Goal: Use online tool/utility

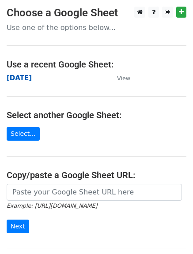
click at [24, 81] on strong "monday" at bounding box center [19, 78] width 25 height 8
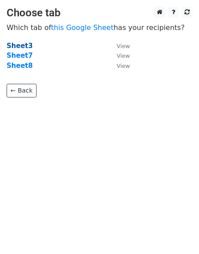
click at [15, 47] on strong "Sheet3" at bounding box center [20, 46] width 26 height 8
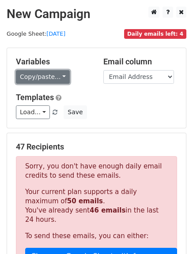
click at [61, 78] on link "Copy/paste..." at bounding box center [43, 77] width 54 height 14
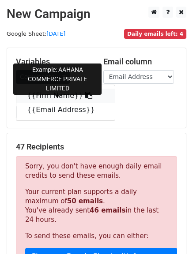
click at [85, 94] on icon at bounding box center [88, 95] width 7 height 7
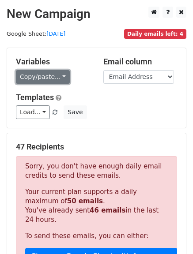
click at [61, 77] on link "Copy/paste..." at bounding box center [43, 77] width 54 height 14
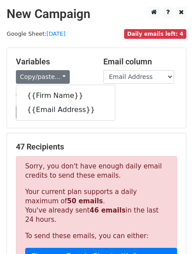
click at [110, 114] on div "Load... No templates saved Save" at bounding box center [96, 112] width 174 height 14
